Goal: Task Accomplishment & Management: Use online tool/utility

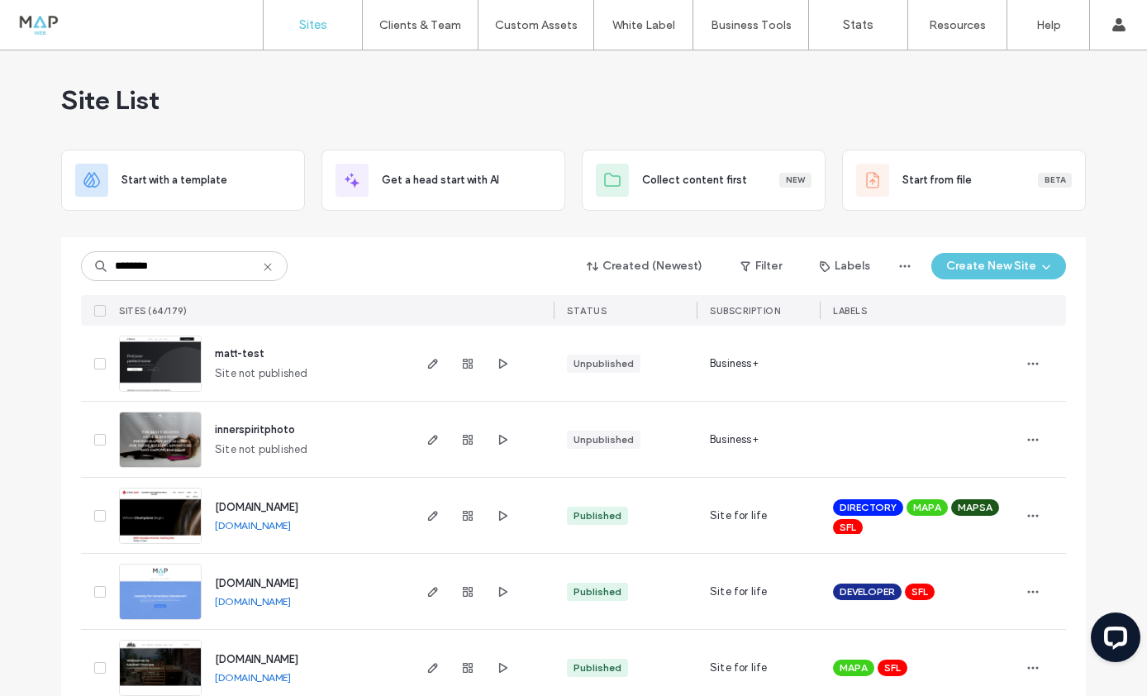
click at [111, 263] on input "********" at bounding box center [184, 266] width 207 height 30
type input "**********"
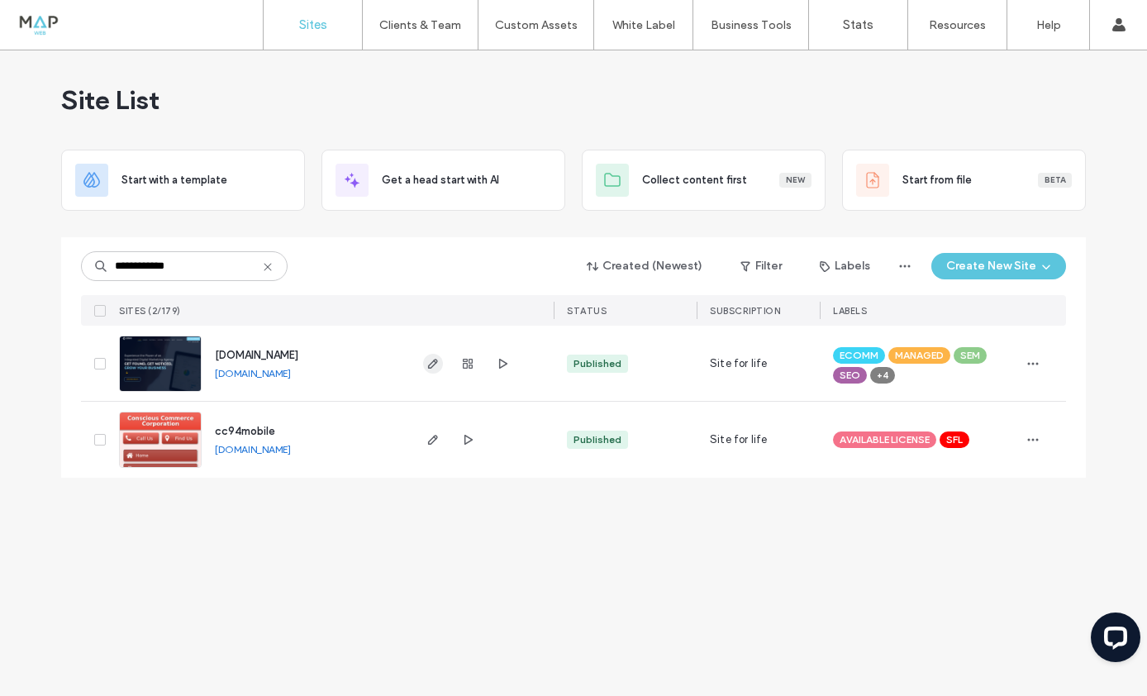
click at [431, 360] on icon "button" at bounding box center [433, 363] width 13 height 13
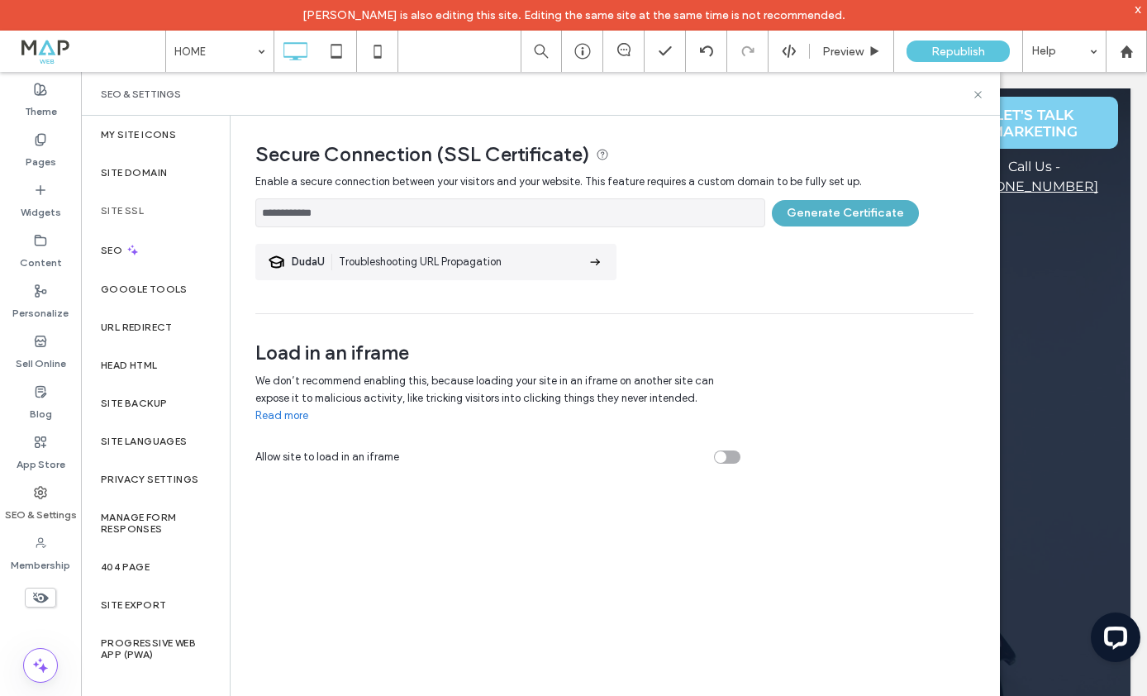
click at [824, 216] on button "Generate Certificate" at bounding box center [845, 213] width 147 height 26
